Goal: Task Accomplishment & Management: Complete application form

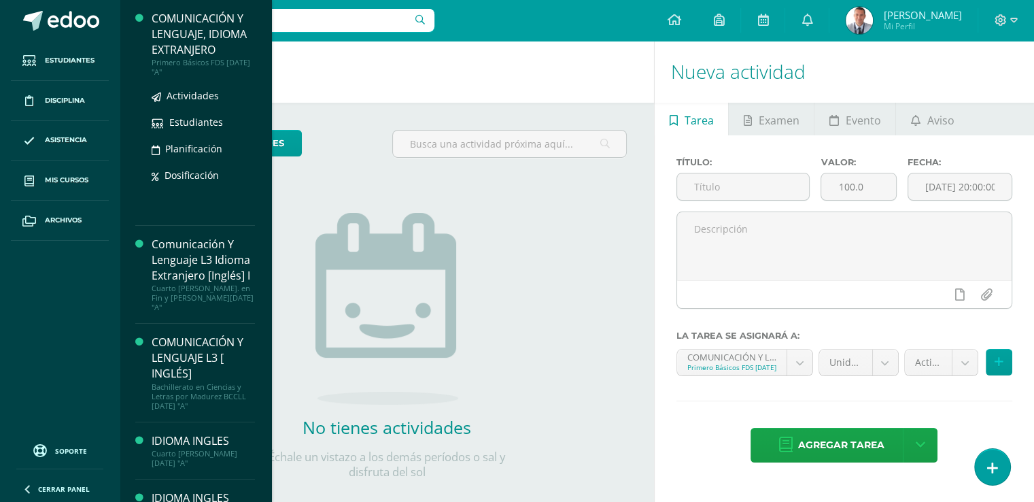
click at [196, 55] on div "COMUNICACIÓN Y LENGUAJE, IDIOMA EXTRANJERO" at bounding box center [203, 34] width 103 height 47
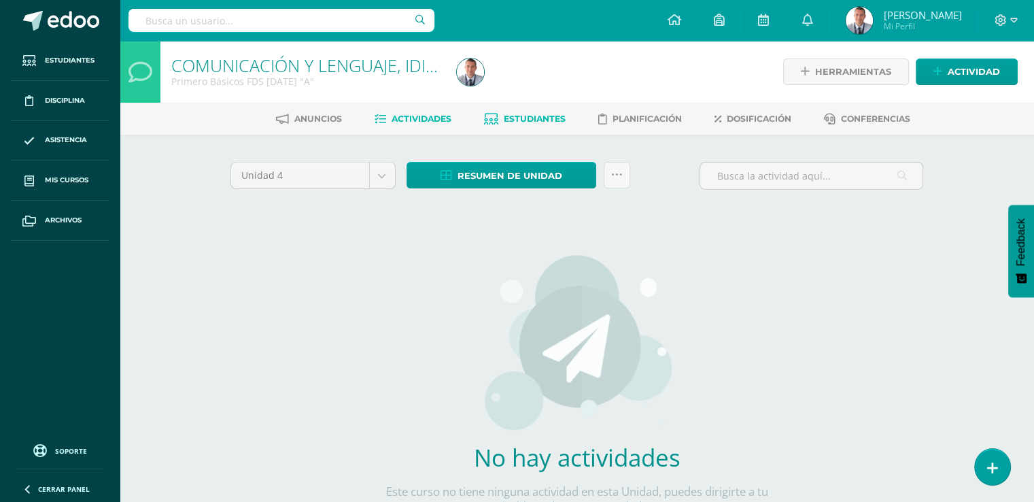
click at [533, 118] on span "Estudiantes" at bounding box center [535, 119] width 62 height 10
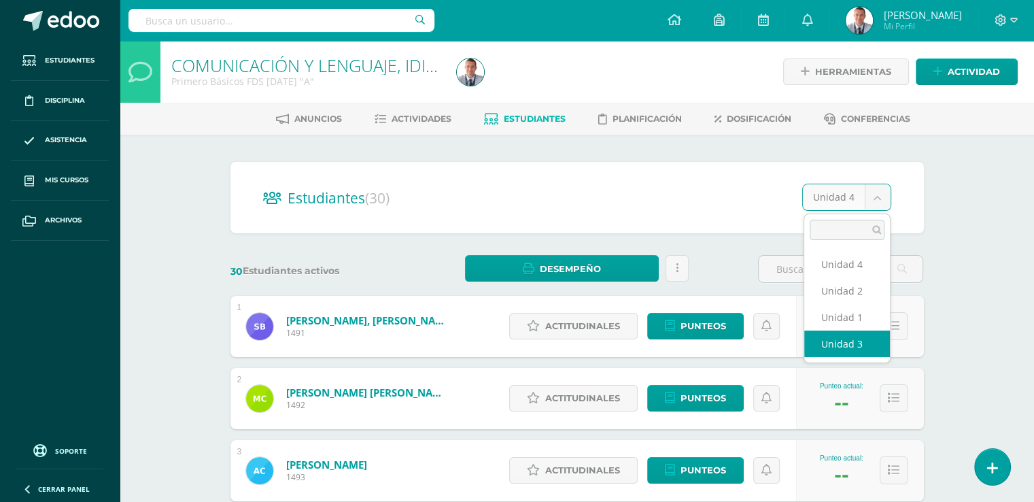
select select "/dashboard/teacher/section/2060/students/?unit=70342"
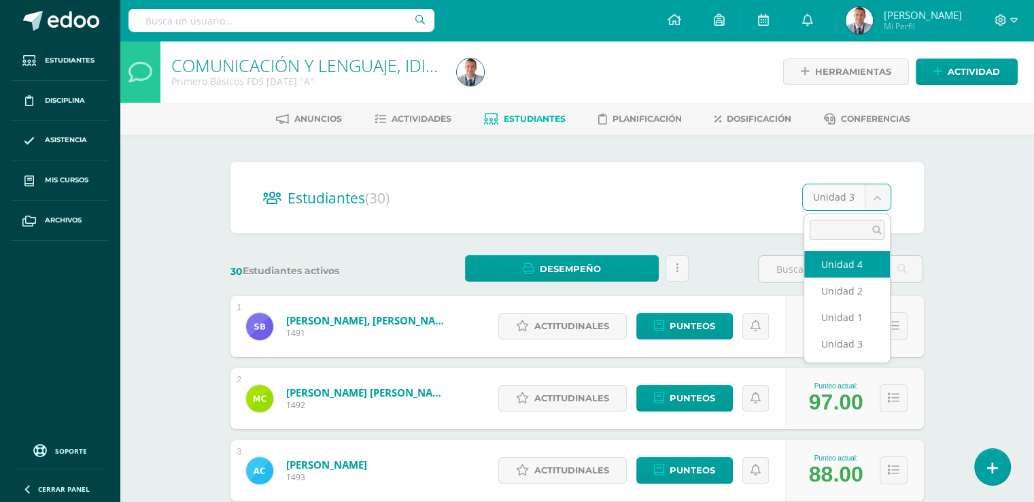
select select "/dashboard/teacher/section/2060/students/?unit=70345"
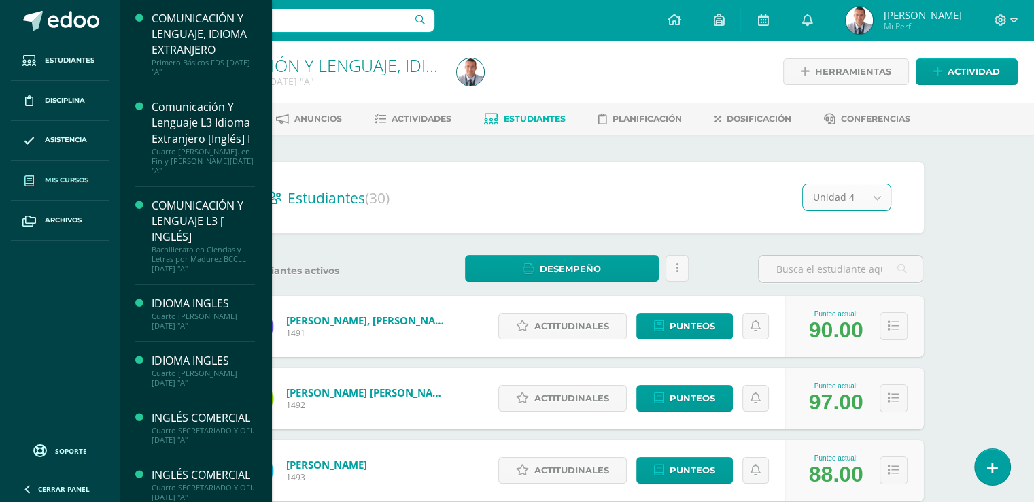
click at [79, 177] on span "Mis cursos" at bounding box center [67, 180] width 44 height 11
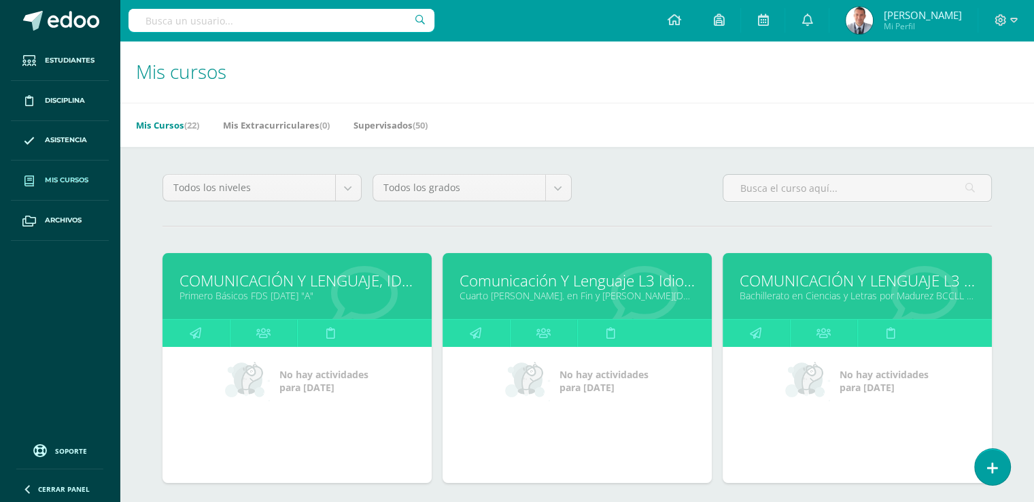
click at [591, 289] on link "Cuarto [PERSON_NAME]. en Fin y [PERSON_NAME][DATE] "A"" at bounding box center [577, 295] width 235 height 13
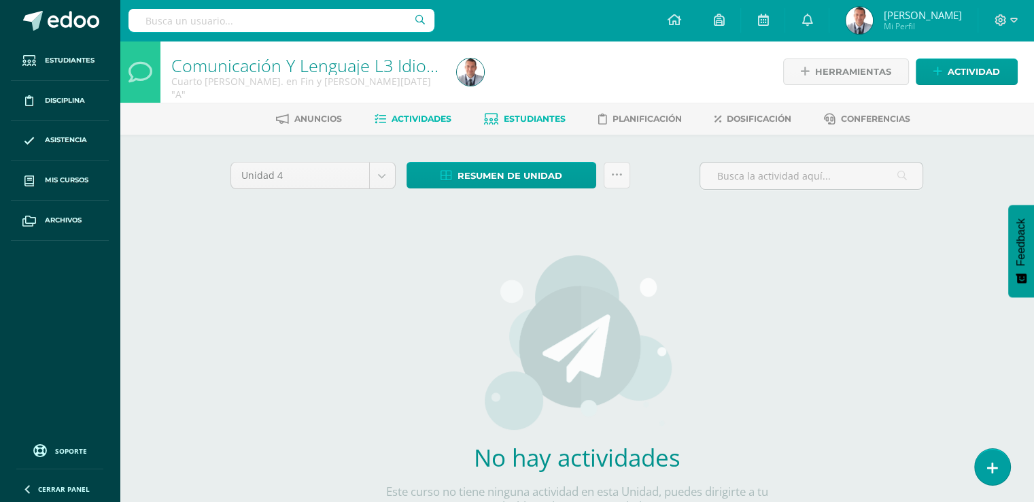
click at [530, 118] on span "Estudiantes" at bounding box center [535, 119] width 62 height 10
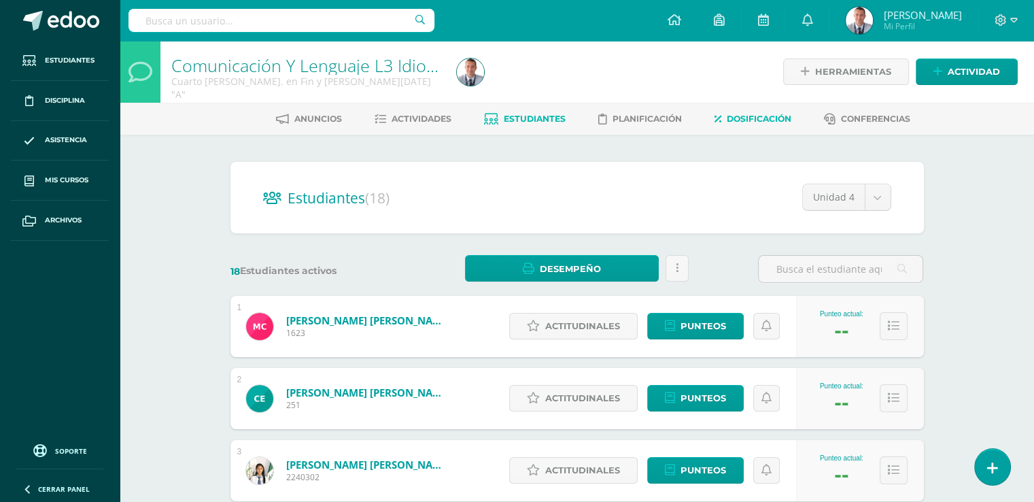
click at [742, 117] on span "Dosificación" at bounding box center [759, 119] width 65 height 10
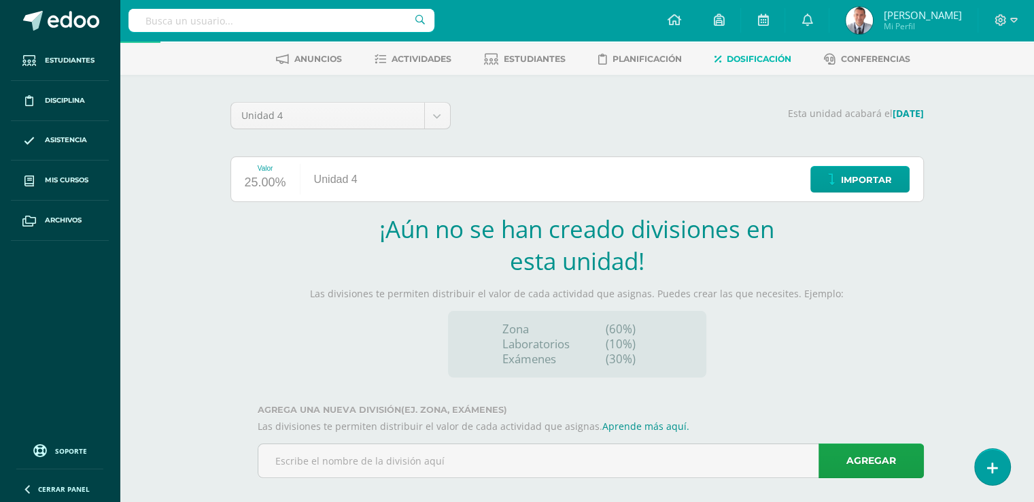
scroll to position [74, 0]
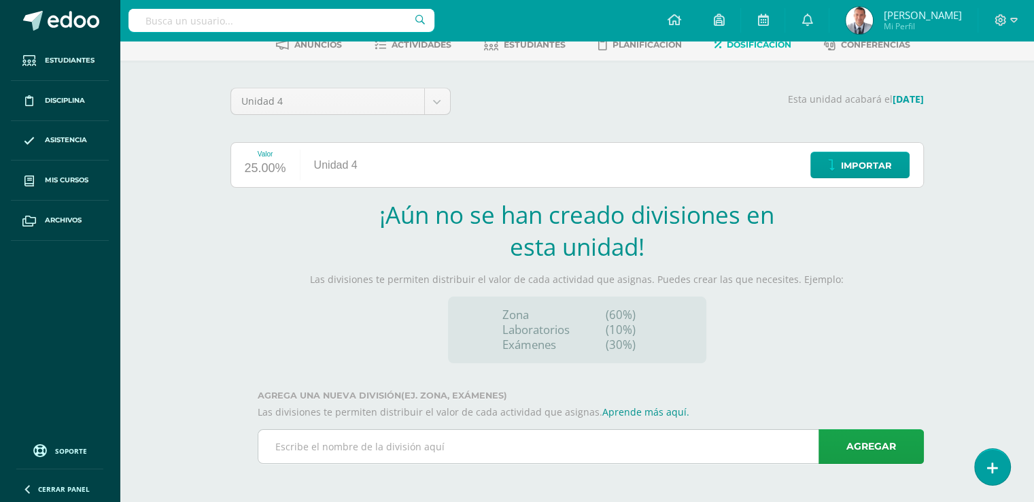
click at [282, 447] on input "text" at bounding box center [590, 446] width 665 height 33
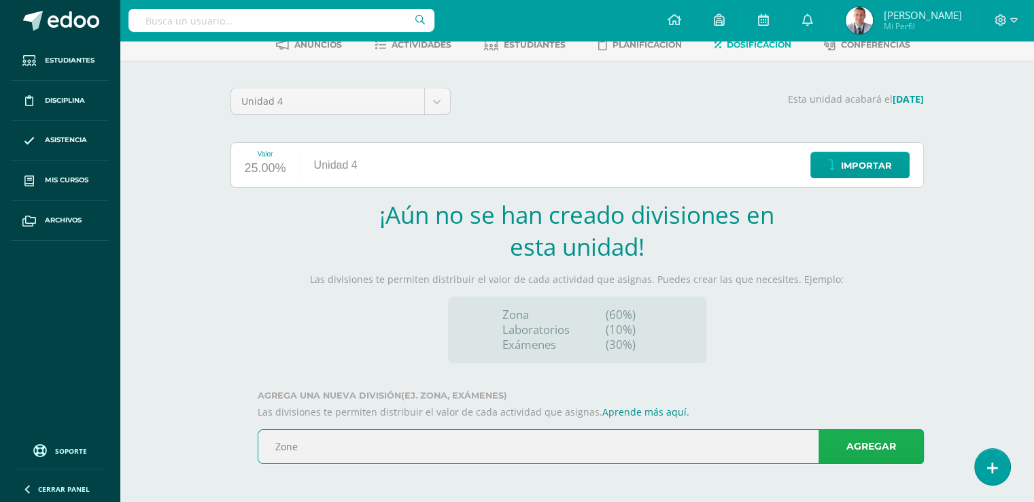
type input "Zone"
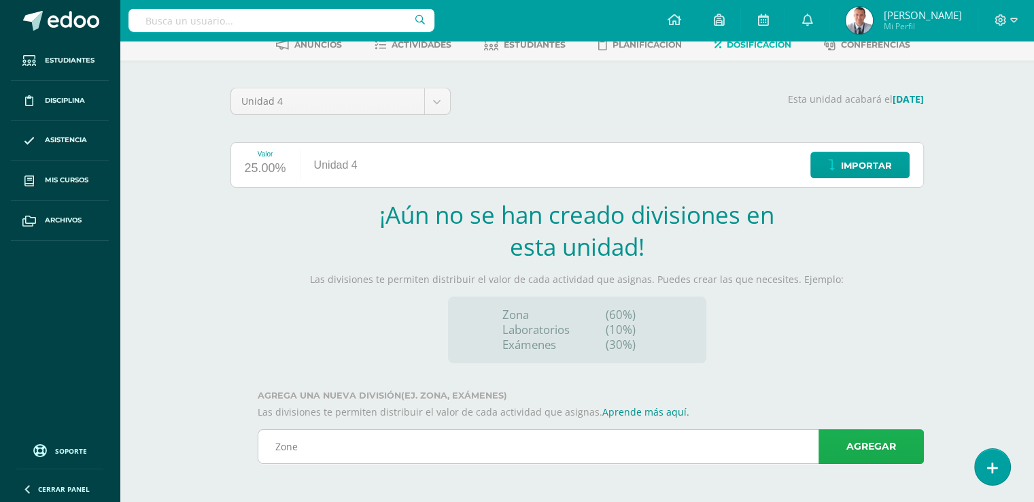
click at [857, 449] on link "Agregar" at bounding box center [870, 446] width 105 height 35
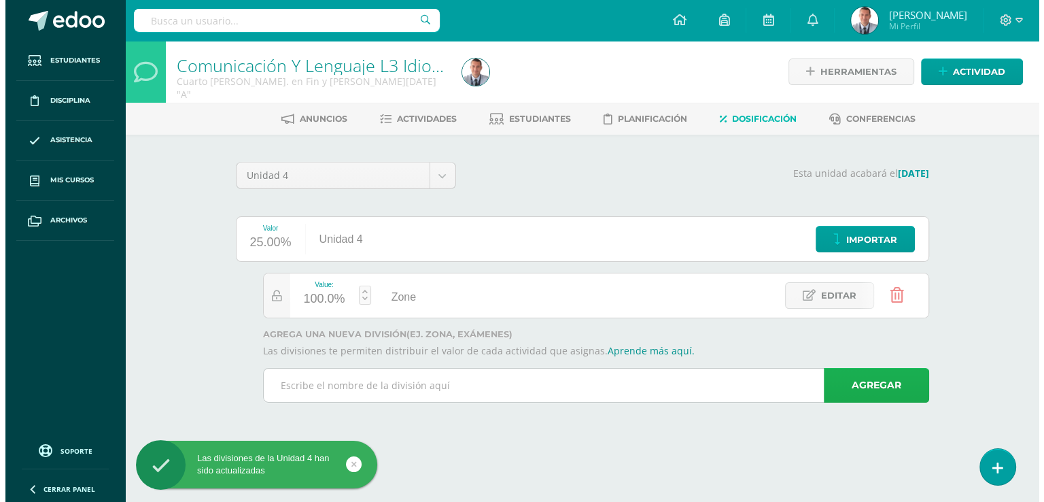
scroll to position [0, 0]
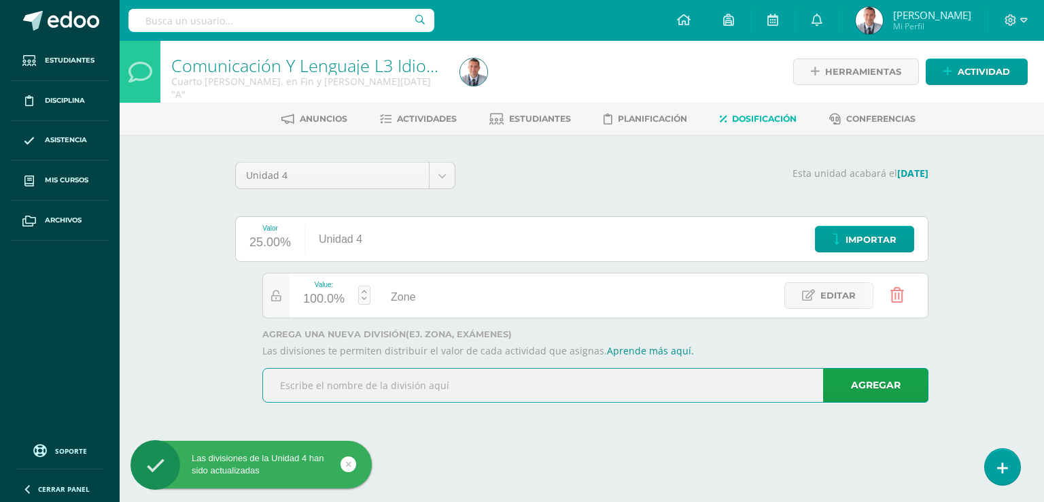
click at [331, 383] on input "text" at bounding box center [595, 384] width 665 height 33
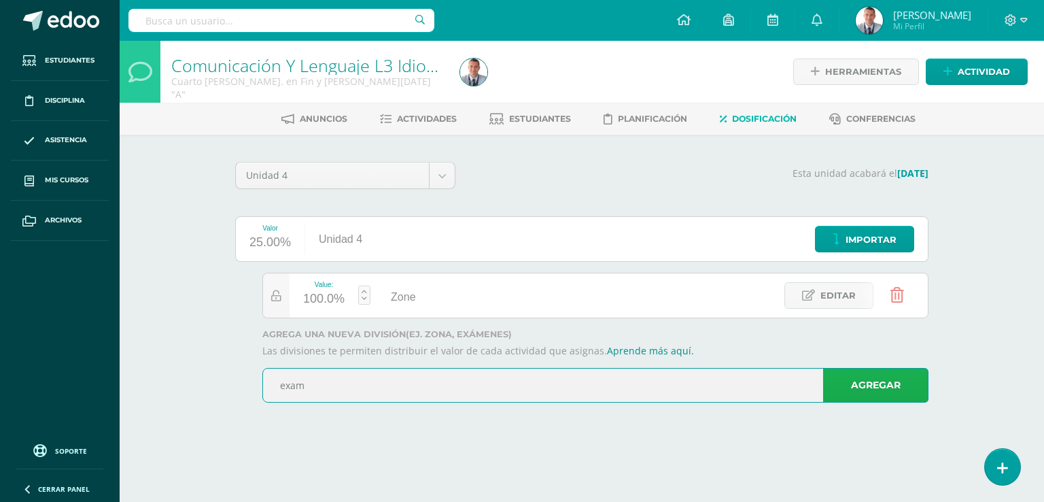
type input "exam"
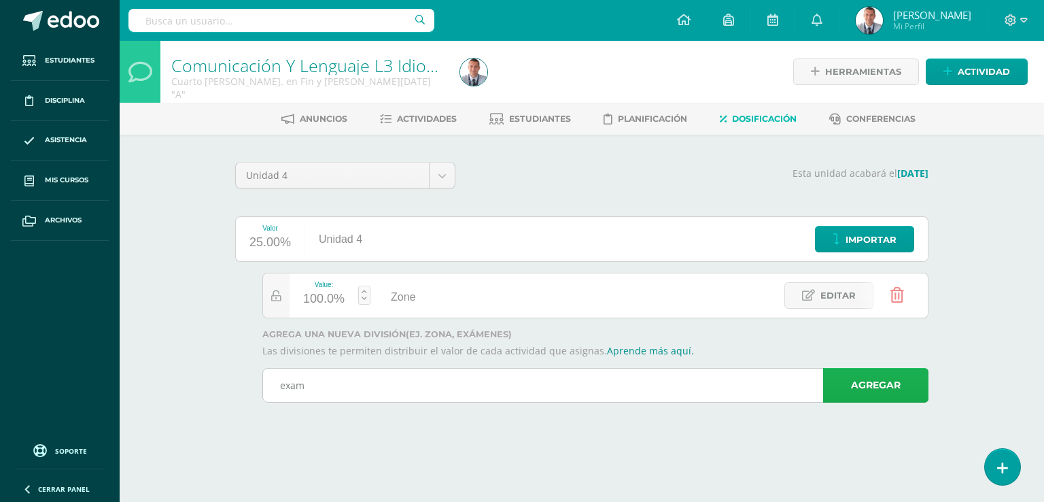
click at [886, 387] on link "Agregar" at bounding box center [875, 385] width 105 height 35
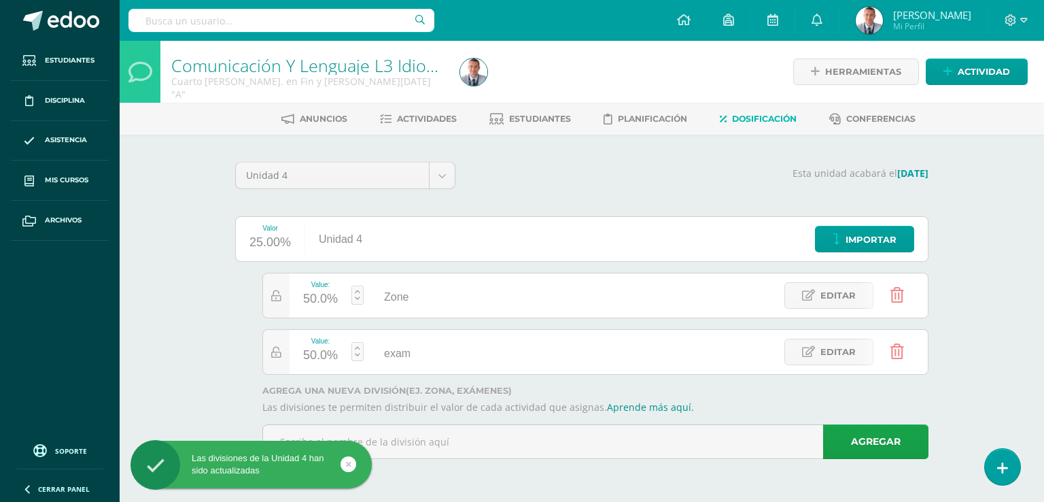
click at [356, 288] on link at bounding box center [357, 295] width 12 height 19
click at [325, 292] on input "50" at bounding box center [325, 291] width 36 height 29
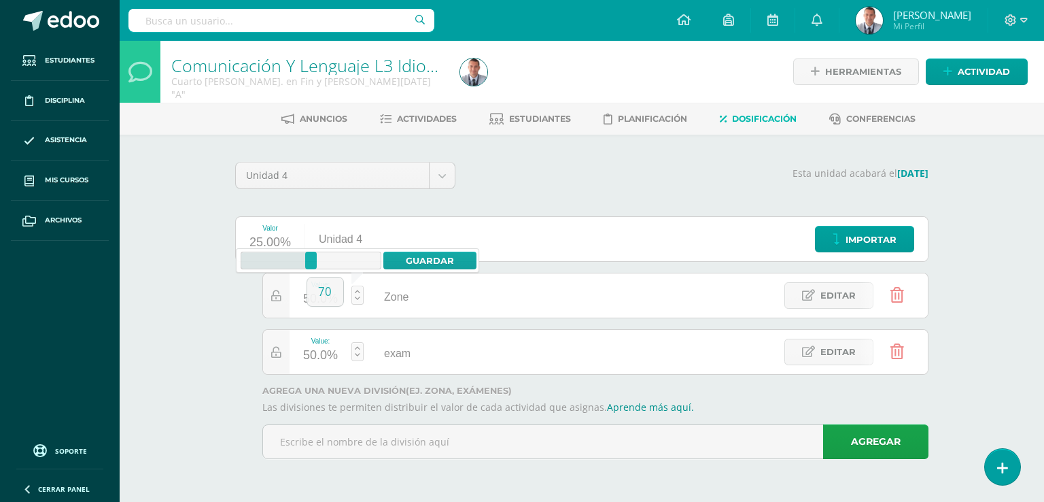
click at [421, 290] on div "Zone" at bounding box center [393, 295] width 58 height 44
click at [356, 290] on link at bounding box center [357, 295] width 12 height 19
click at [326, 293] on input "50" at bounding box center [325, 291] width 36 height 29
type input "70"
click at [447, 252] on link "Guardar" at bounding box center [429, 261] width 93 height 18
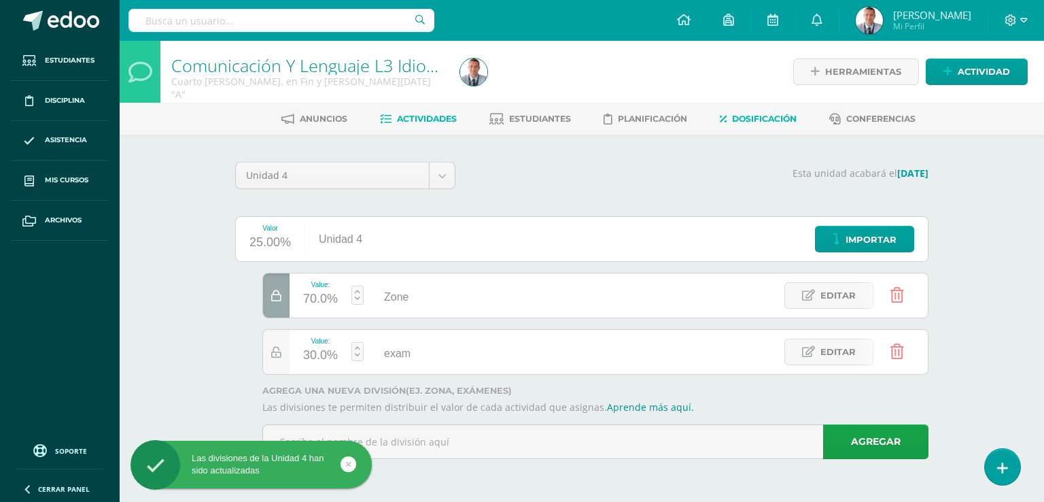
click at [439, 119] on span "Actividades" at bounding box center [427, 119] width 60 height 10
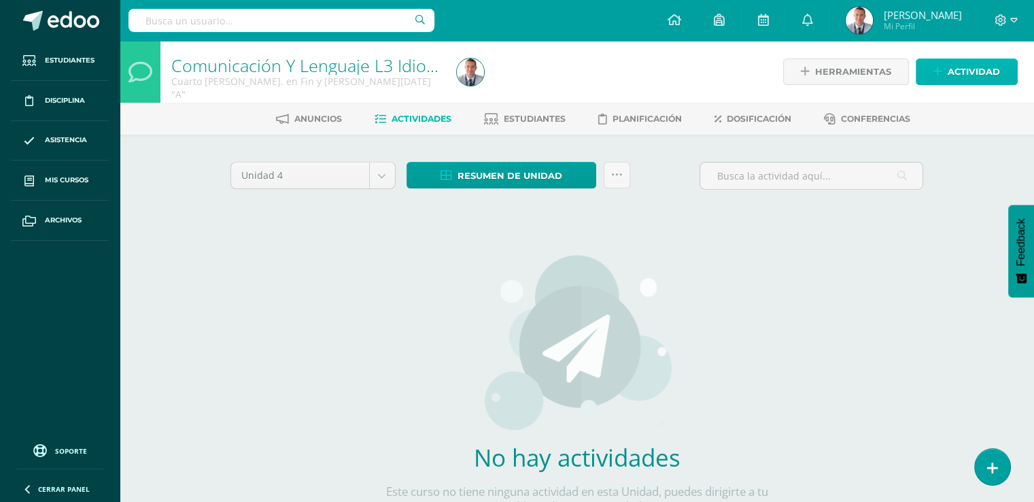
click at [952, 73] on span "Actividad" at bounding box center [974, 71] width 52 height 25
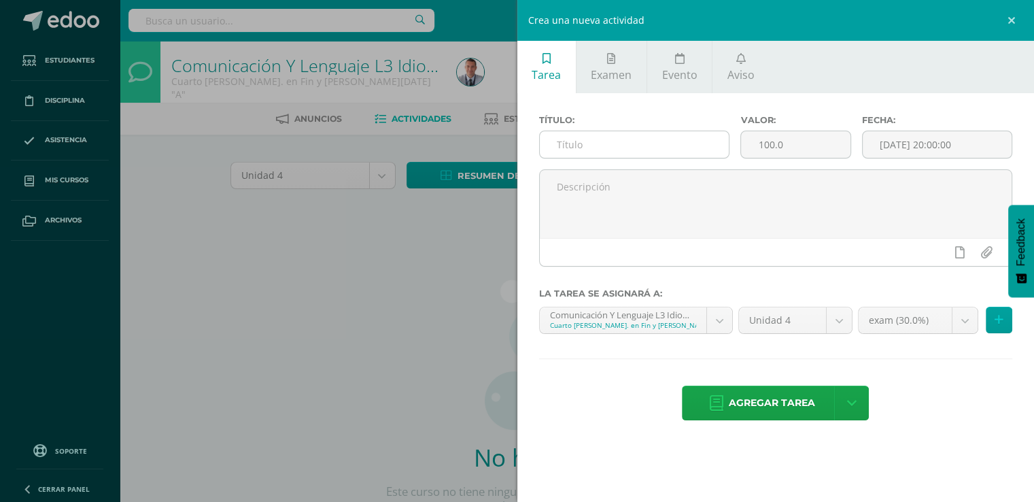
click at [560, 145] on input "text" at bounding box center [635, 144] width 190 height 27
type input "Separador"
click at [769, 142] on input "100.0" at bounding box center [795, 144] width 109 height 27
click at [784, 141] on input "10.0" at bounding box center [795, 144] width 109 height 27
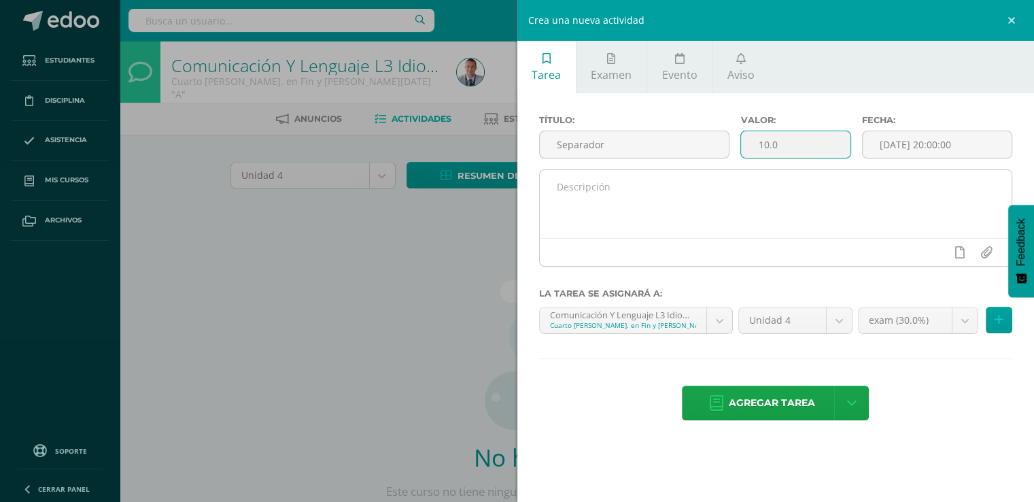
type input "10.0"
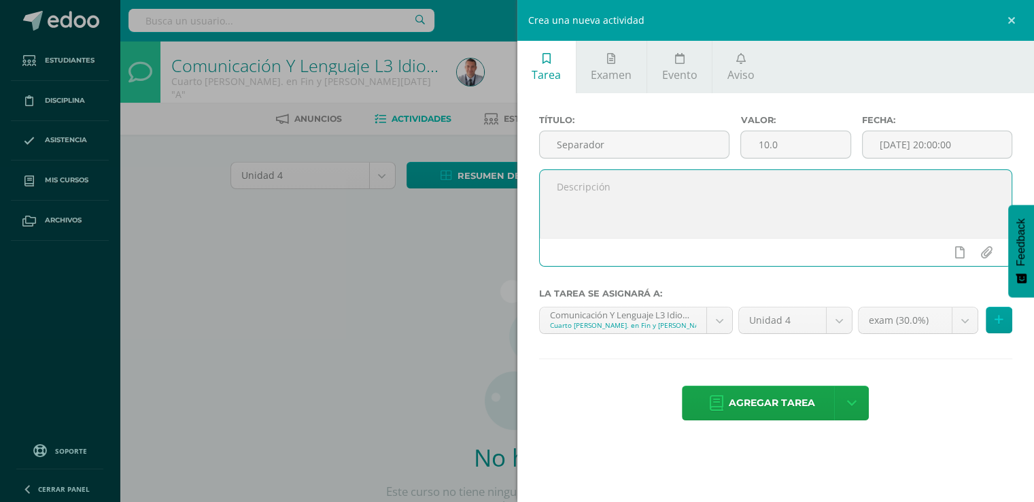
click at [693, 210] on textarea at bounding box center [776, 204] width 472 height 68
click at [965, 319] on body "Estudiantes Disciplina Asistencia Mis cursos Archivos Soporte Ayuda Reportar un…" at bounding box center [517, 292] width 1034 height 584
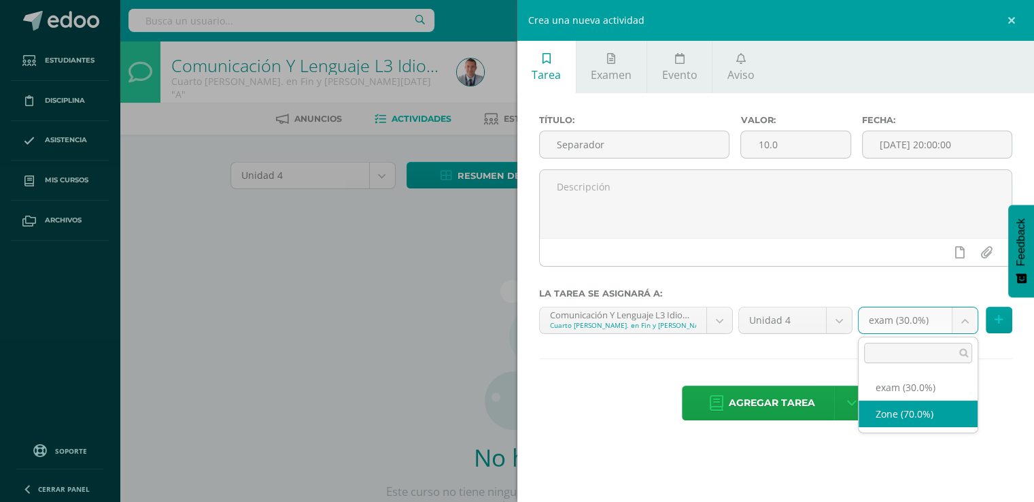
select select "83918"
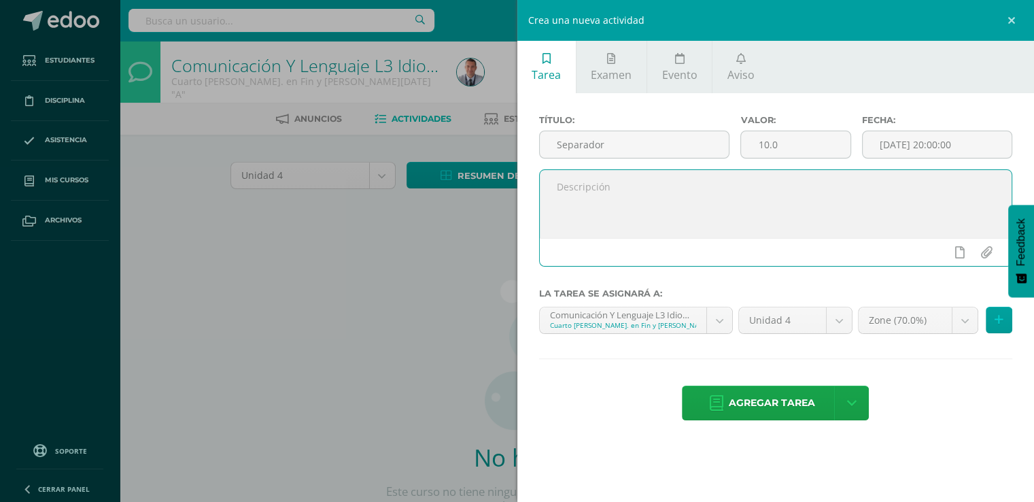
click at [607, 183] on textarea at bounding box center [776, 204] width 472 height 68
type textarea "e"
click at [852, 186] on textarea "Elaborar el separador del cuarto bimestre de acuerdo a las especiifcaciones soc…" at bounding box center [776, 204] width 472 height 68
click at [849, 182] on textarea "Elaborar el separador del cuarto bimestre de acuerdo a las especiificaciones so…" at bounding box center [776, 204] width 472 height 68
click at [833, 201] on textarea "Elaborar el separador del cuarto bimestre de acuerdo a las especificaciones soc…" at bounding box center [776, 204] width 472 height 68
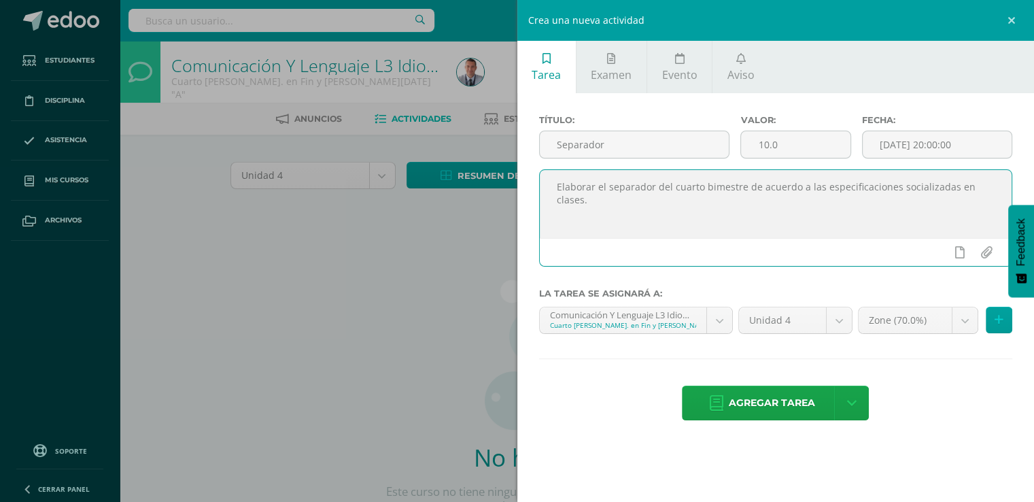
click at [706, 216] on textarea "Elaborar el separador del cuarto bimestre de acuerdo a las especificaciones soc…" at bounding box center [776, 204] width 472 height 68
click at [740, 186] on textarea "Elaborar el separador del cuarto bimestre de acuerdo a las especificaciones soc…" at bounding box center [776, 204] width 472 height 68
click at [764, 198] on textarea "Elaborar el separador del cuarto bimestre, de acuerdo a las especificaciones so…" at bounding box center [776, 204] width 472 height 68
type textarea "Elaborar el separador del cuarto bimestre, de acuerdo a las especificaciones so…"
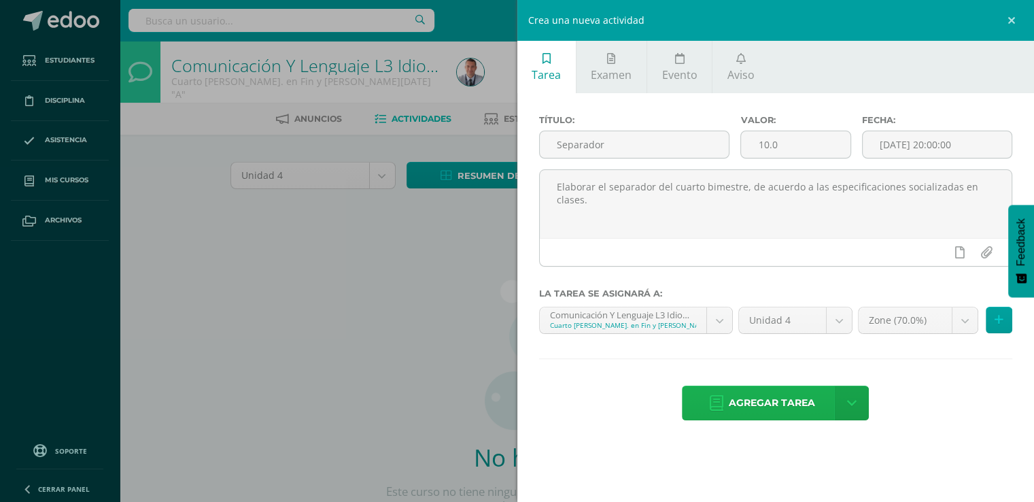
click at [797, 407] on span "Agregar tarea" at bounding box center [772, 402] width 86 height 33
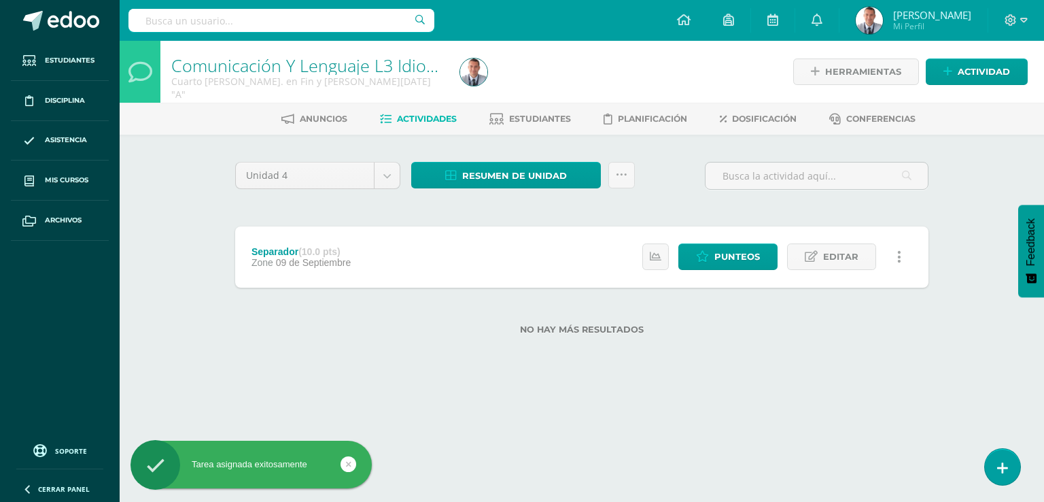
drag, startPoint x: 965, startPoint y: 237, endPoint x: 965, endPoint y: 256, distance: 19.0
click at [965, 256] on div "Comunicación Y Lenguaje L3 Idioma Extranjero [Inglés] I Cuarto Bach. en Fin y A…" at bounding box center [582, 209] width 924 height 337
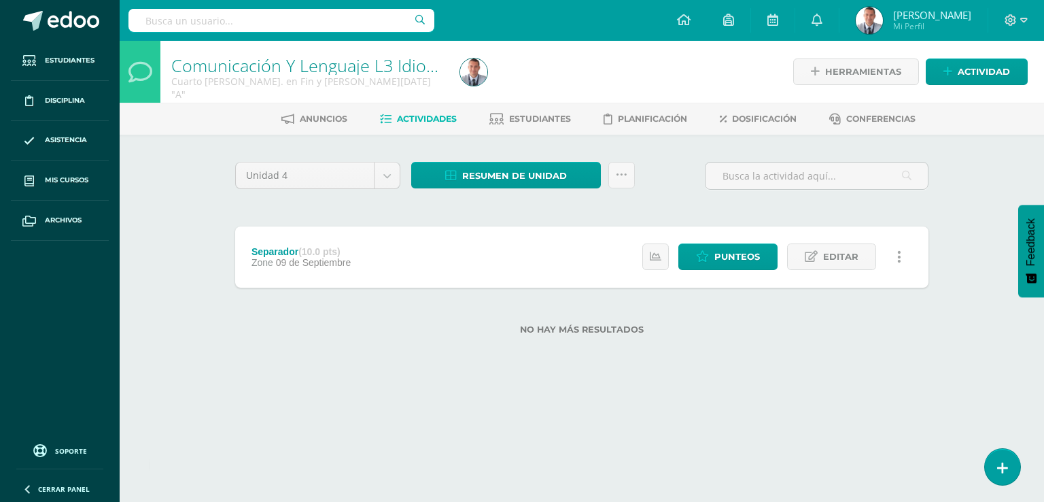
click at [643, 190] on div "Unidad 4 Unidad 1 Unidad 2 Unidad 3 Unidad 4 Resumen de unidad Descargar como H…" at bounding box center [582, 181] width 704 height 39
click at [821, 307] on div "No hay más resultados" at bounding box center [581, 319] width 693 height 63
click at [935, 207] on div "Unidad 4 Unidad 1 Unidad 2 Unidad 3 Unidad 4 Resumen de unidad Descargar como H…" at bounding box center [582, 256] width 748 height 243
click at [696, 183] on div "Unidad 4 Unidad 1 Unidad 2 Unidad 3 Unidad 4 Resumen de unidad Descargar como H…" at bounding box center [582, 181] width 704 height 39
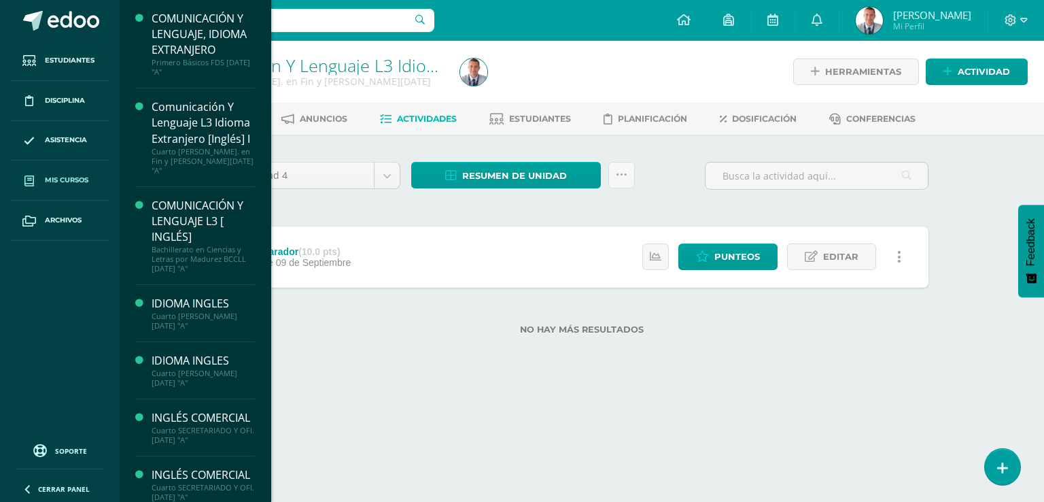
click at [73, 177] on span "Mis cursos" at bounding box center [67, 180] width 44 height 11
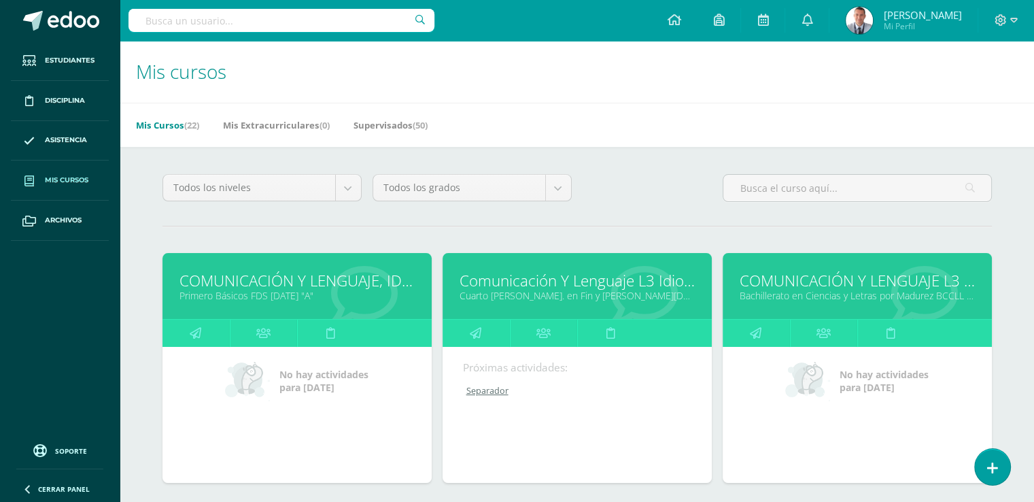
click at [818, 281] on link "COMUNICACIÓN Y LENGUAJE L3 [ INGLÉS]" at bounding box center [857, 280] width 235 height 21
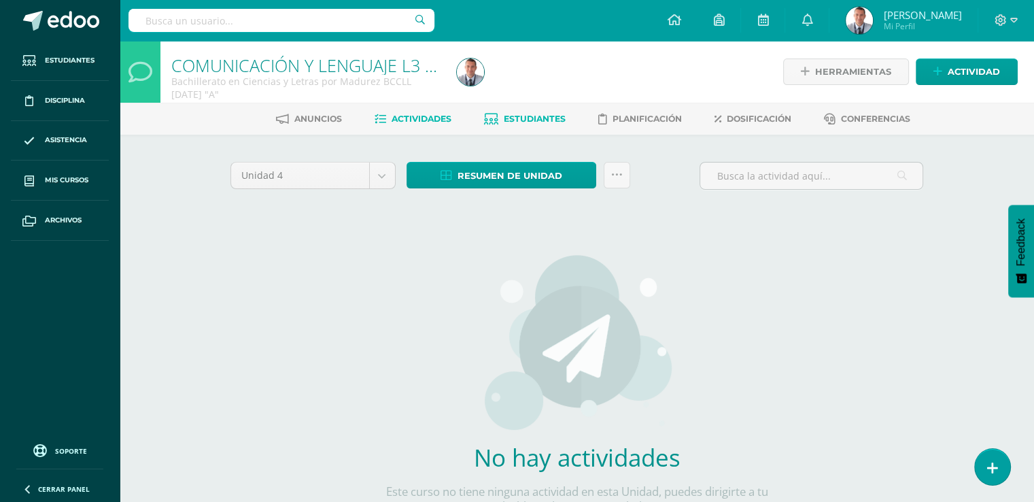
click at [532, 117] on span "Estudiantes" at bounding box center [535, 119] width 62 height 10
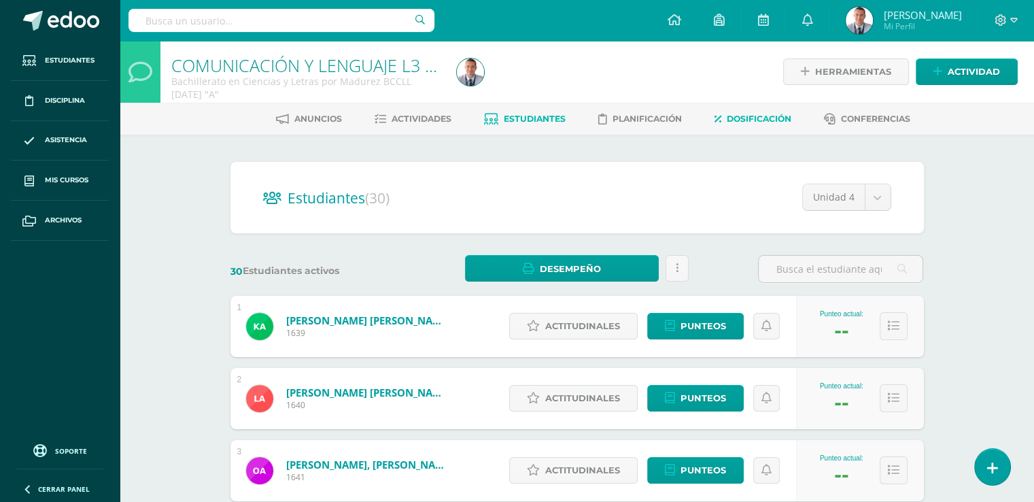
click at [740, 115] on span "Dosificación" at bounding box center [759, 119] width 65 height 10
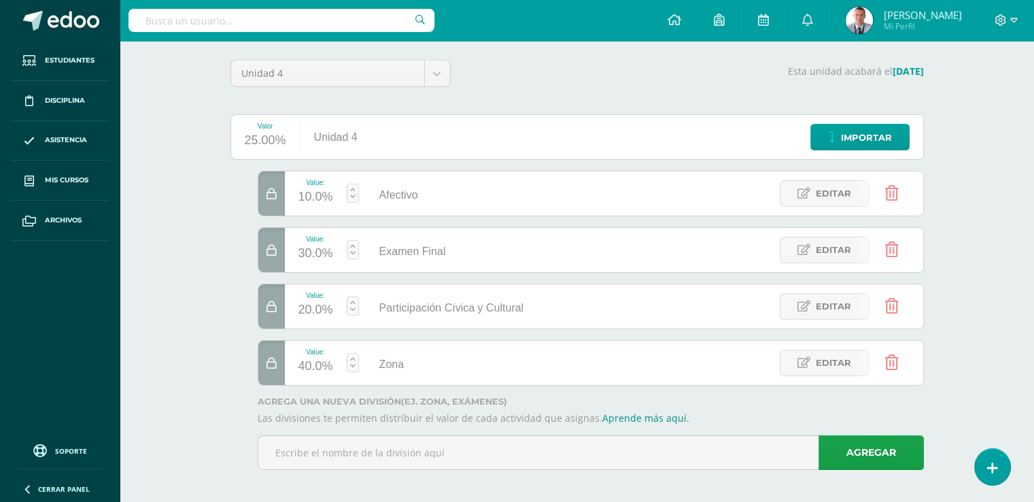
scroll to position [106, 0]
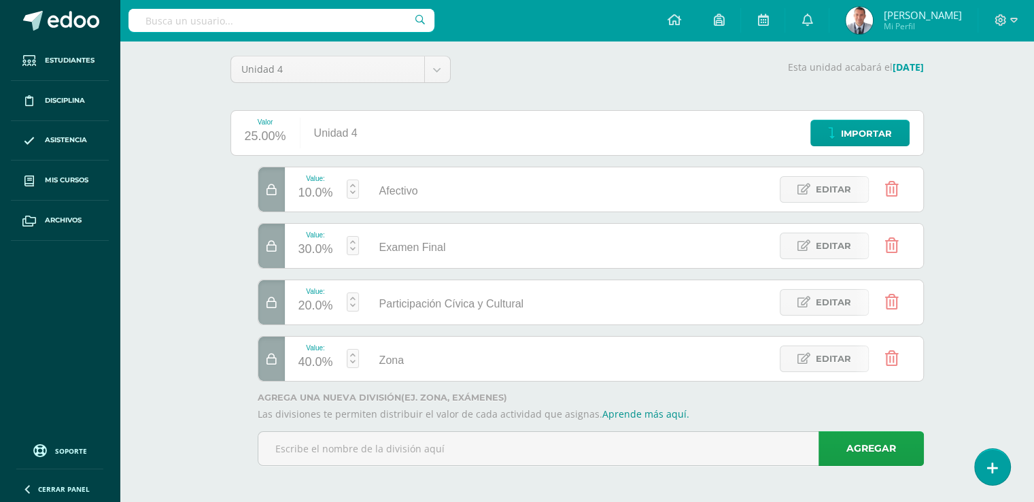
click at [952, 153] on div "COMUNICACIÓN Y LENGUAJE L3 [ INGLÉS] Bachillerato en Ciencias y Letras por Madu…" at bounding box center [577, 219] width 914 height 569
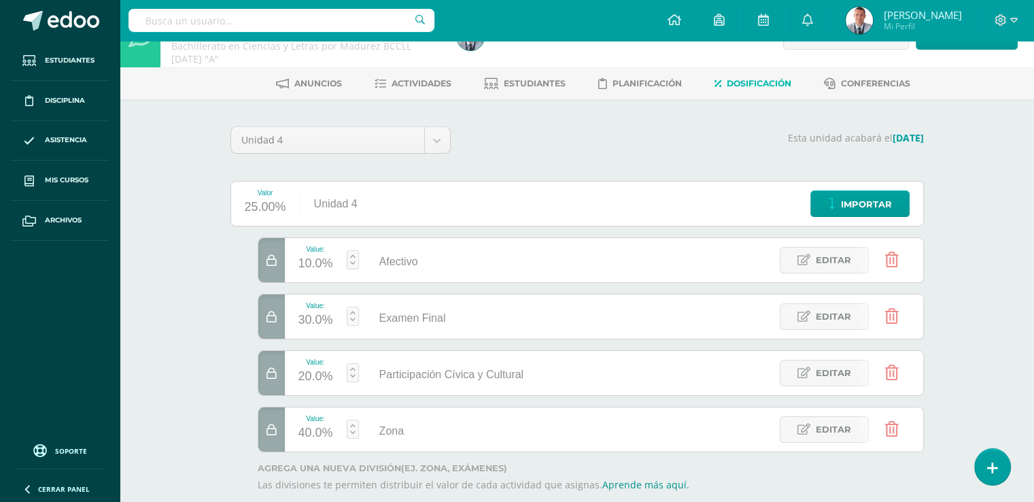
scroll to position [29, 0]
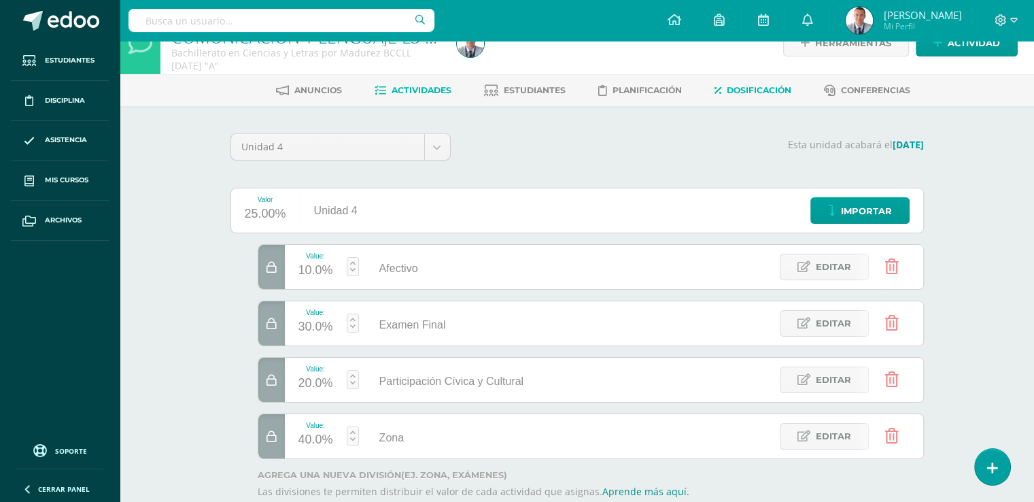
click at [436, 91] on span "Actividades" at bounding box center [422, 90] width 60 height 10
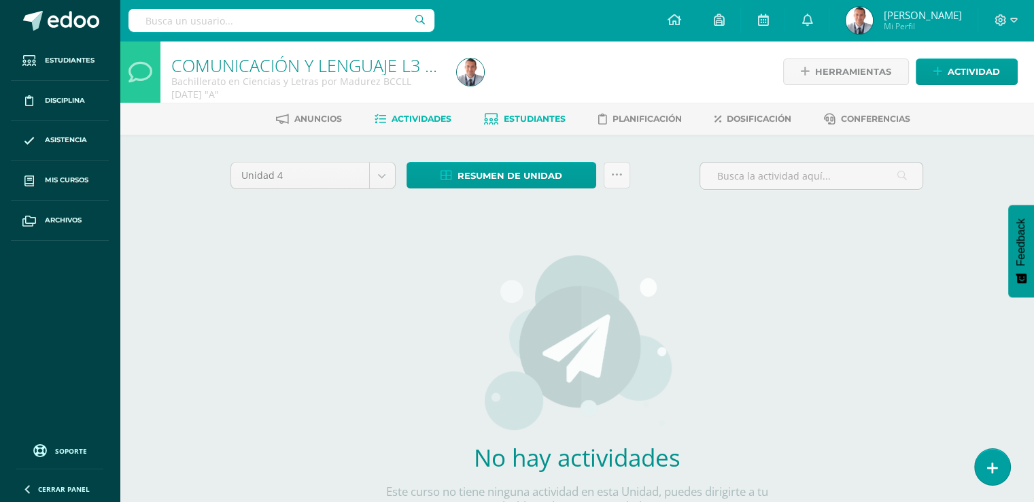
click at [508, 116] on span "Estudiantes" at bounding box center [535, 119] width 62 height 10
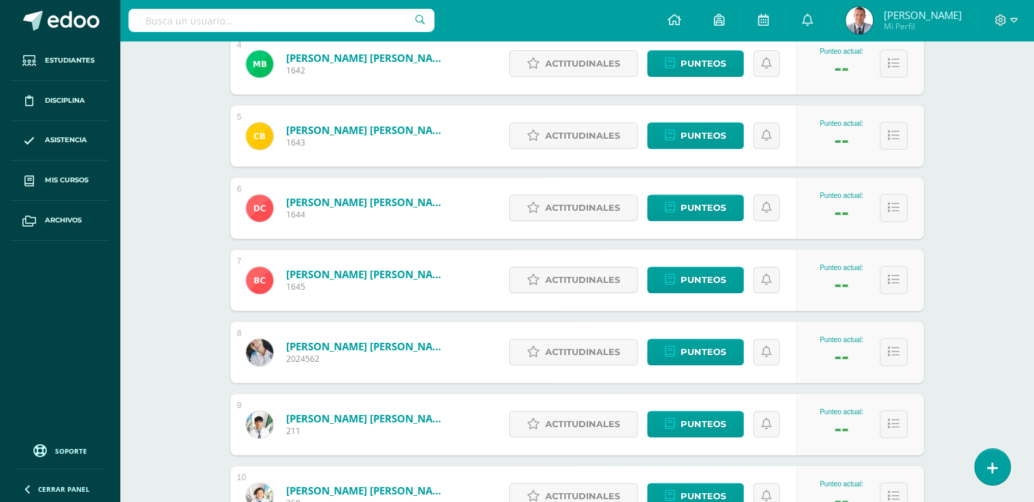
scroll to position [510, 0]
